Goal: Find specific page/section: Find specific page/section

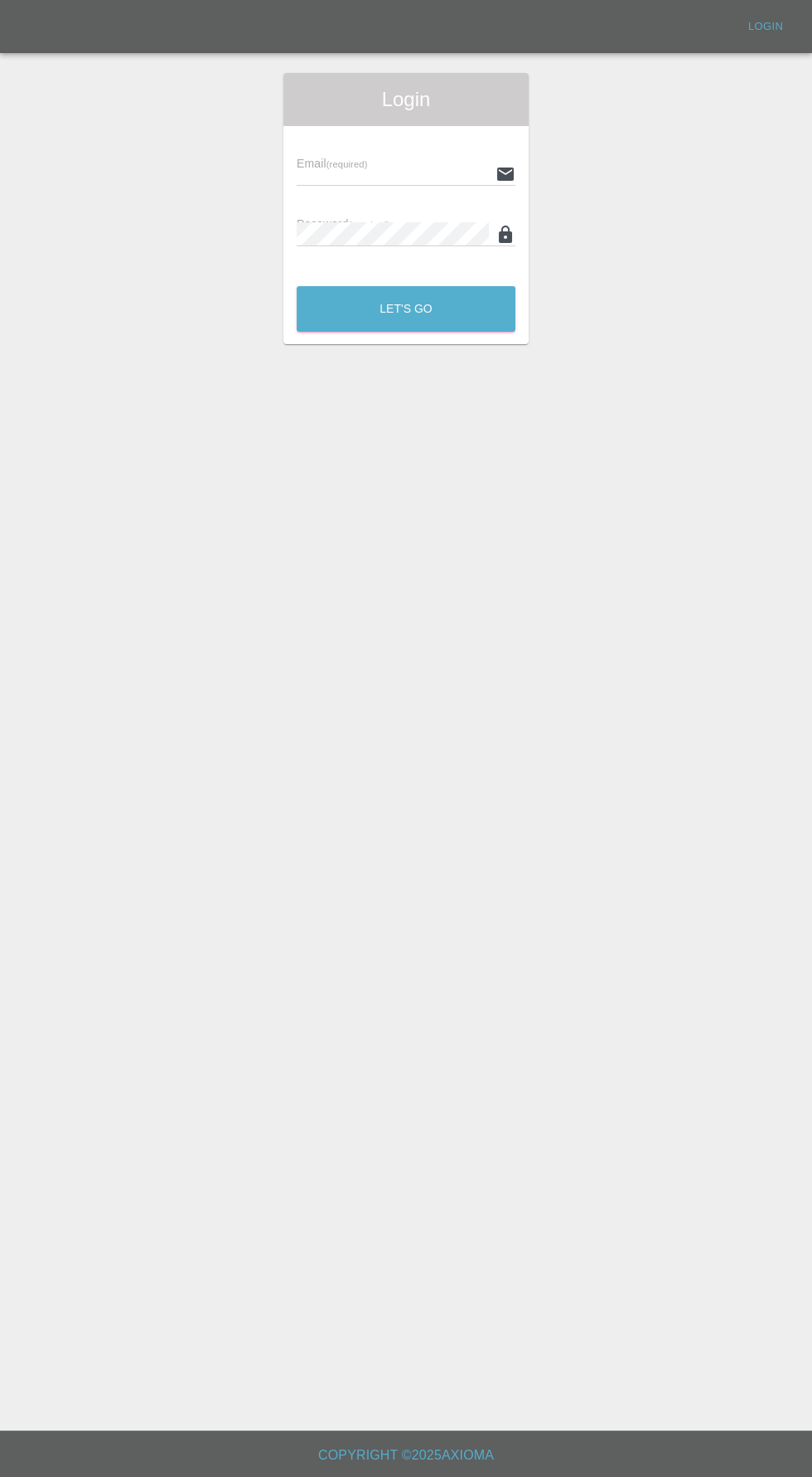
click at [401, 170] on input "text" at bounding box center [392, 173] width 192 height 24
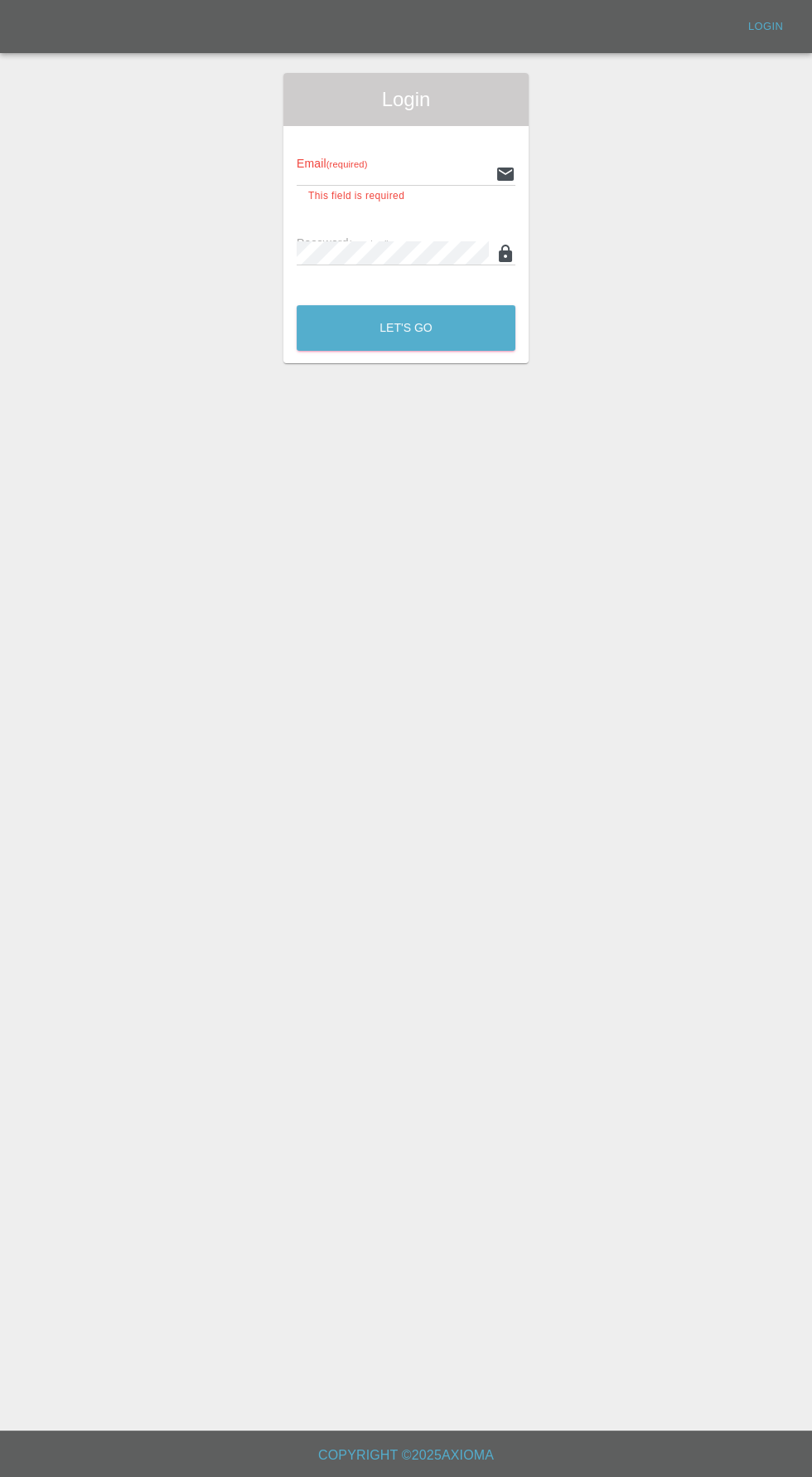
type input "[EMAIL_ADDRESS][DOMAIN_NAME]"
click at [297, 305] on button "Let's Go" at bounding box center [406, 327] width 219 height 46
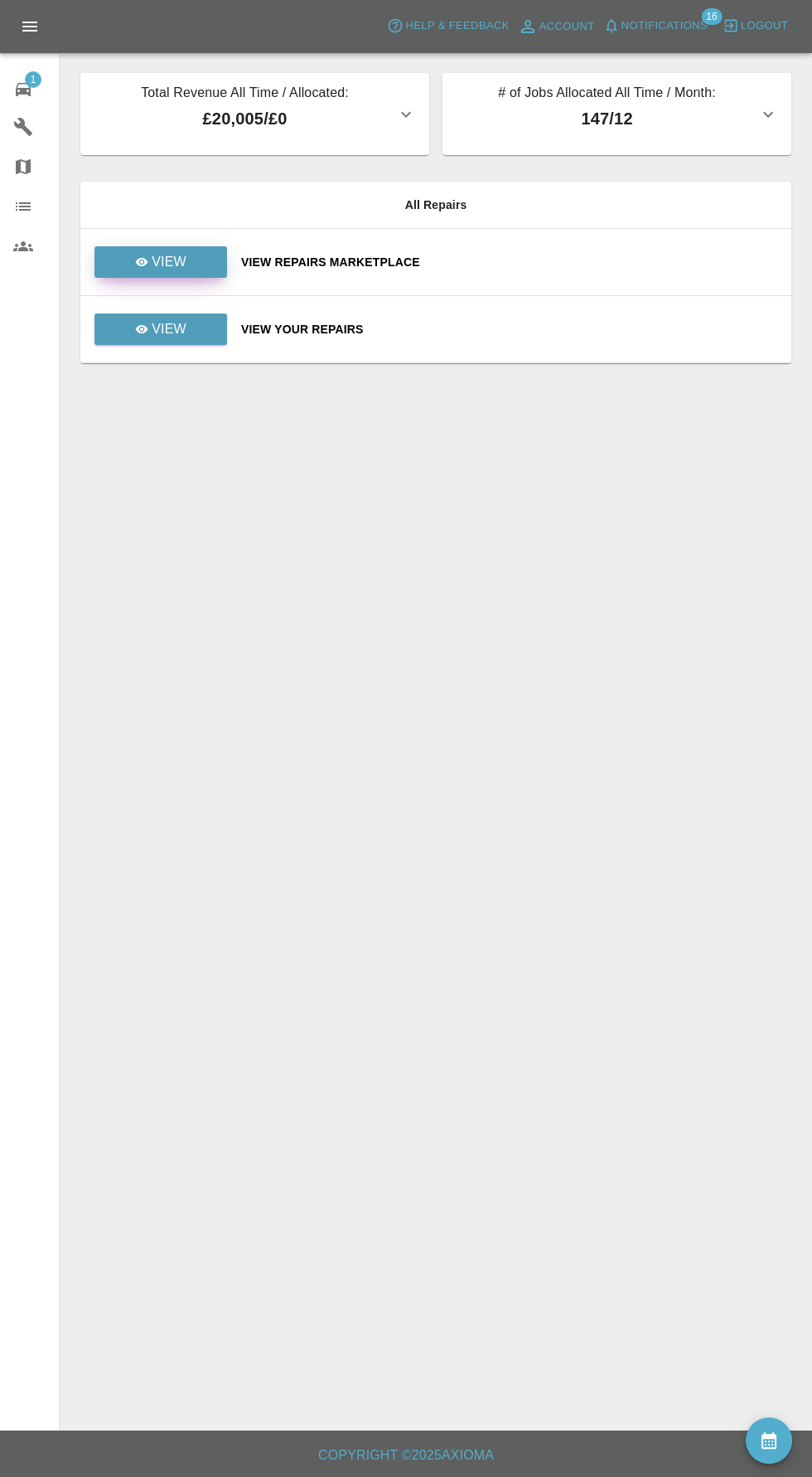
click at [181, 248] on link "View" at bounding box center [160, 261] width 132 height 32
